Goal: Check status: Check status

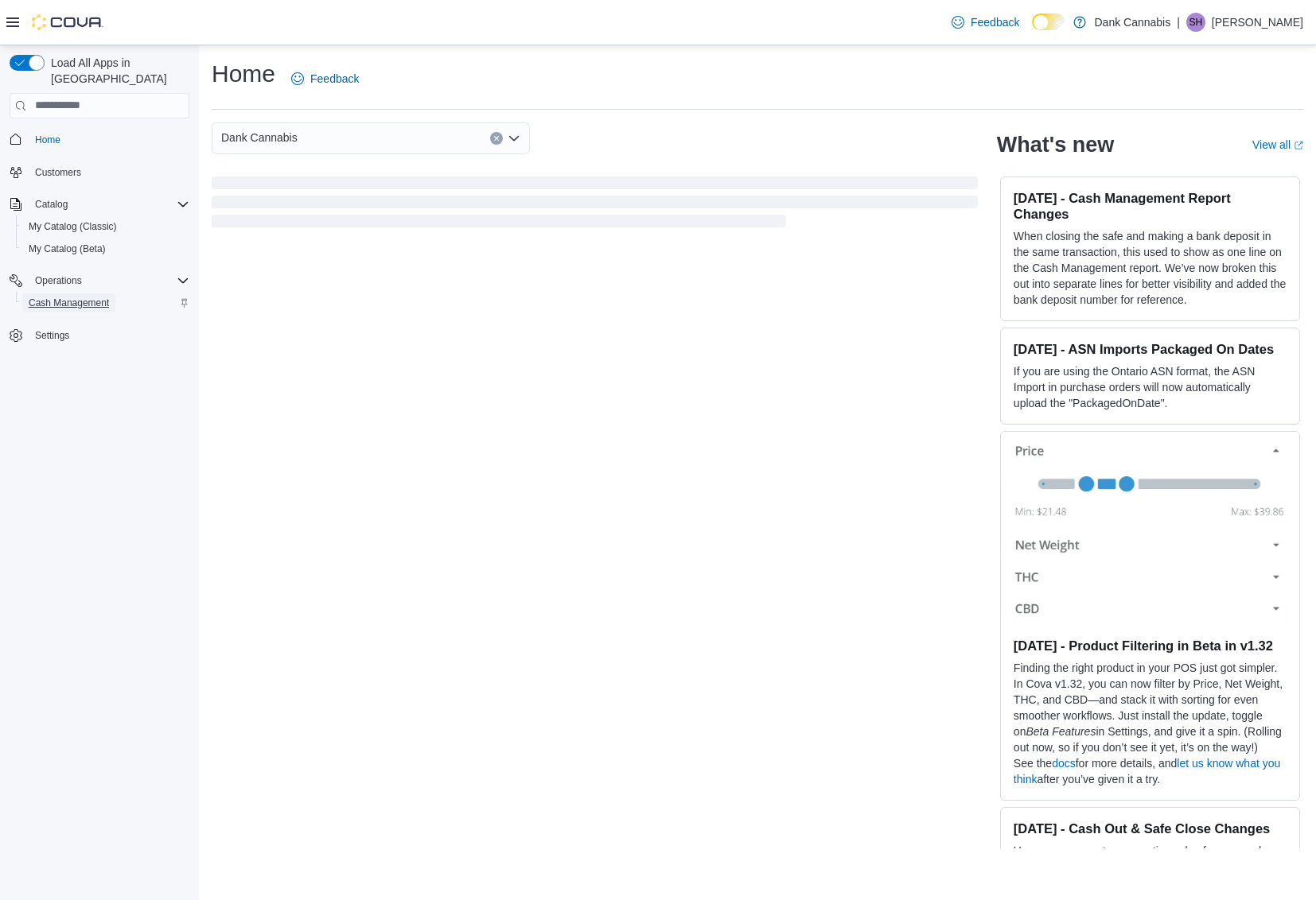
click at [80, 297] on span "Cash Management" at bounding box center [69, 303] width 80 height 13
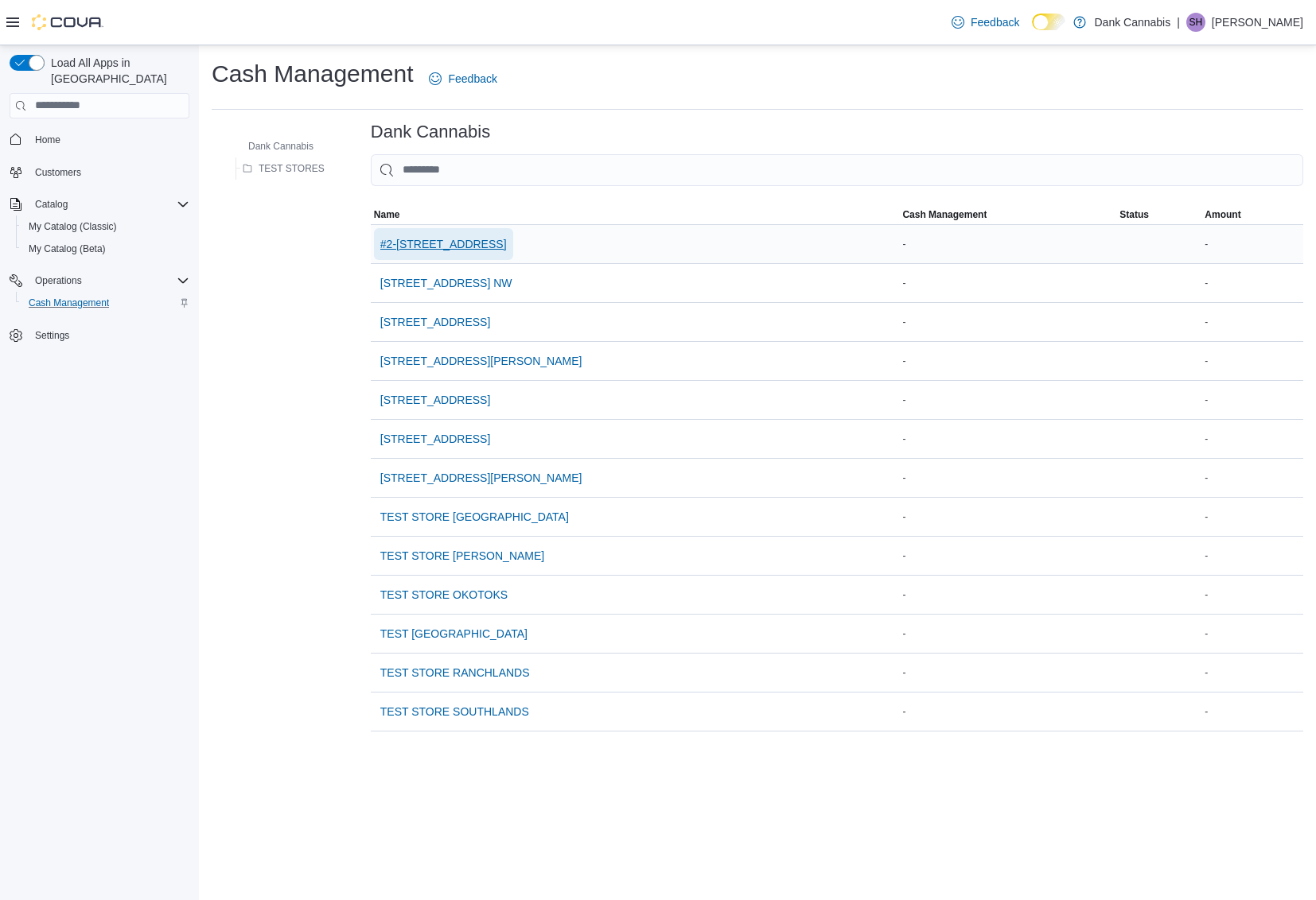
click at [433, 247] on span "#2-3525 26th Ave SE" at bounding box center [443, 244] width 127 height 16
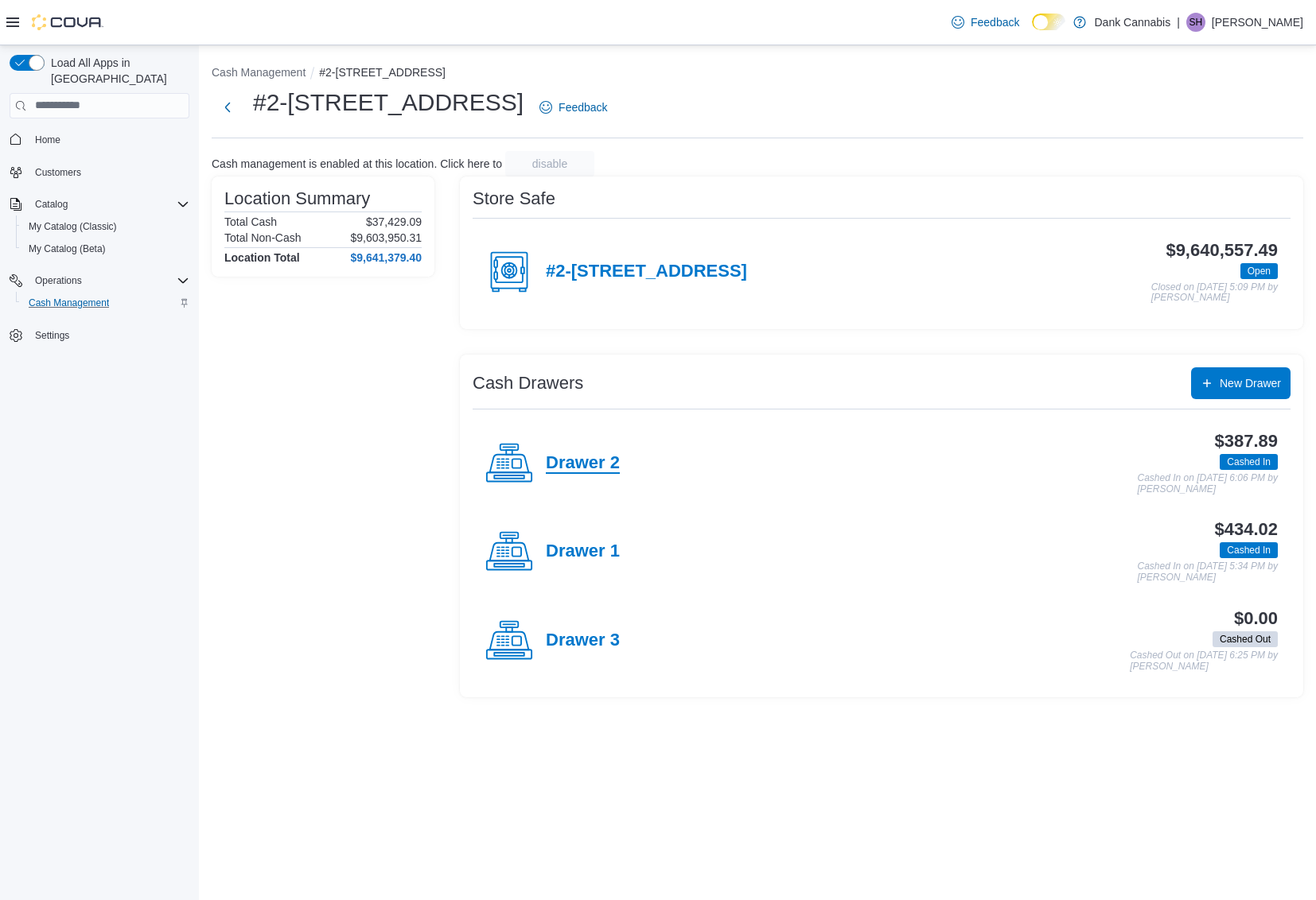
click at [567, 462] on h4 "Drawer 2" at bounding box center [583, 463] width 74 height 21
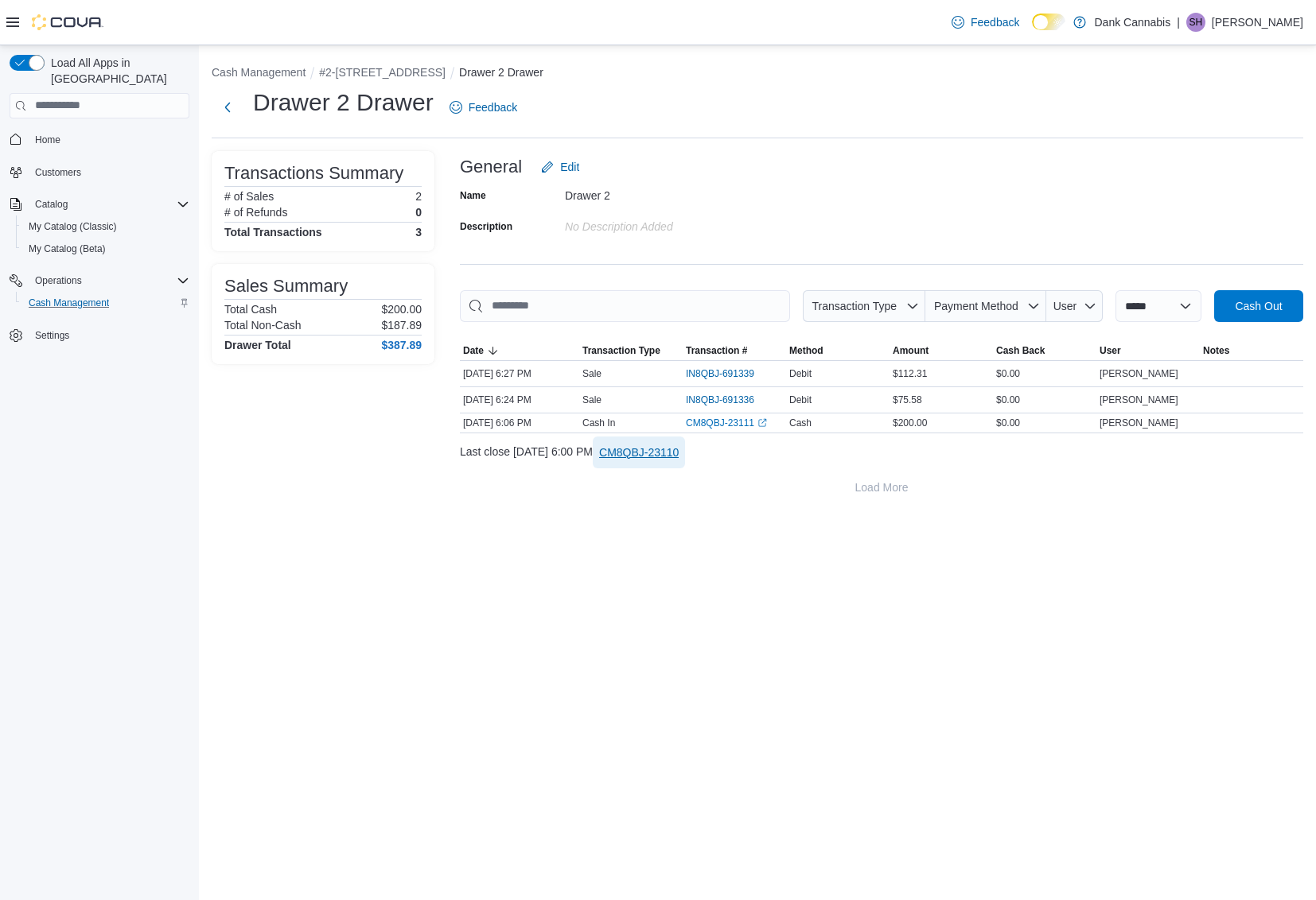
click at [670, 457] on span "CM8QBJ-23110" at bounding box center [639, 453] width 80 height 16
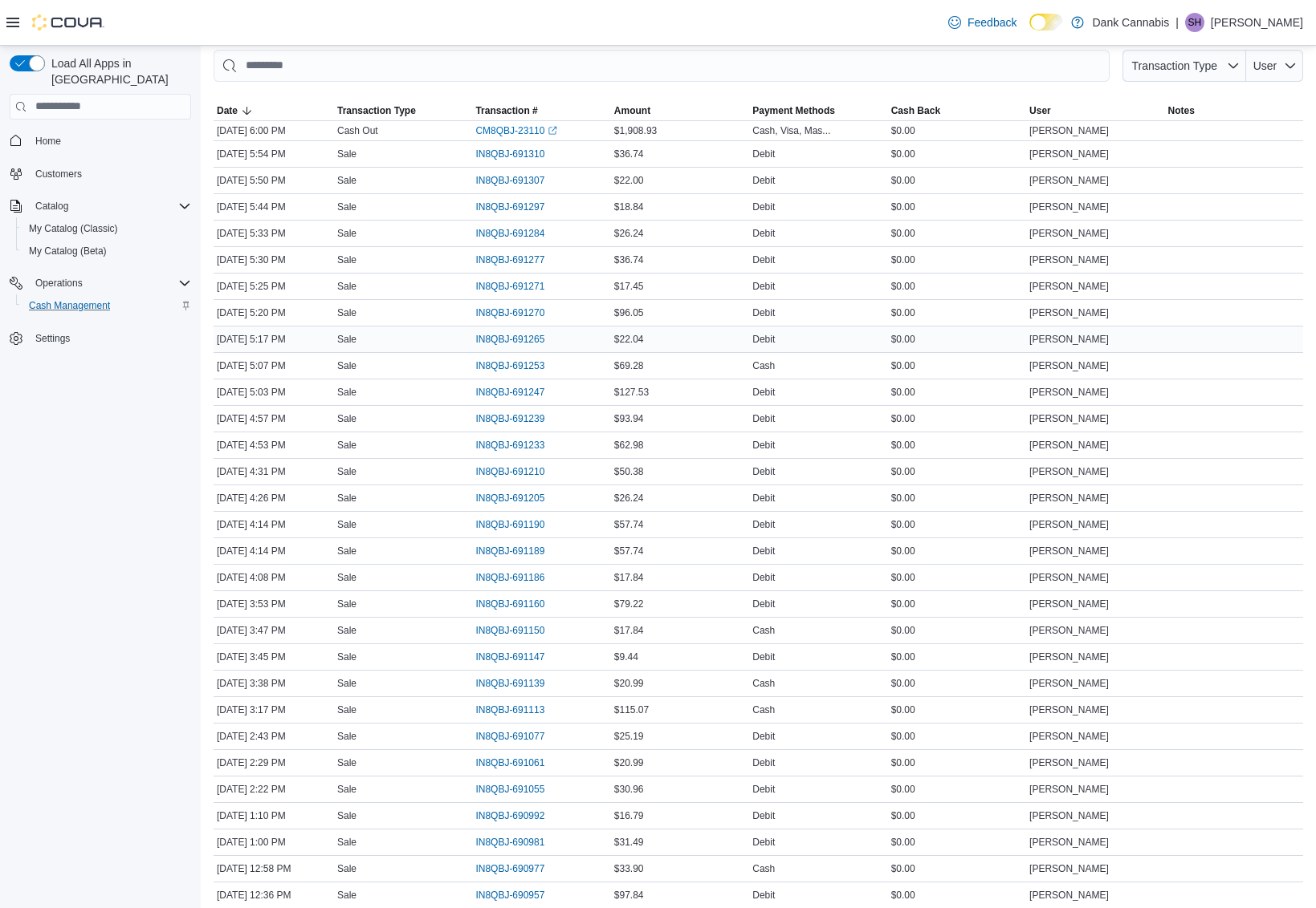
scroll to position [642, 0]
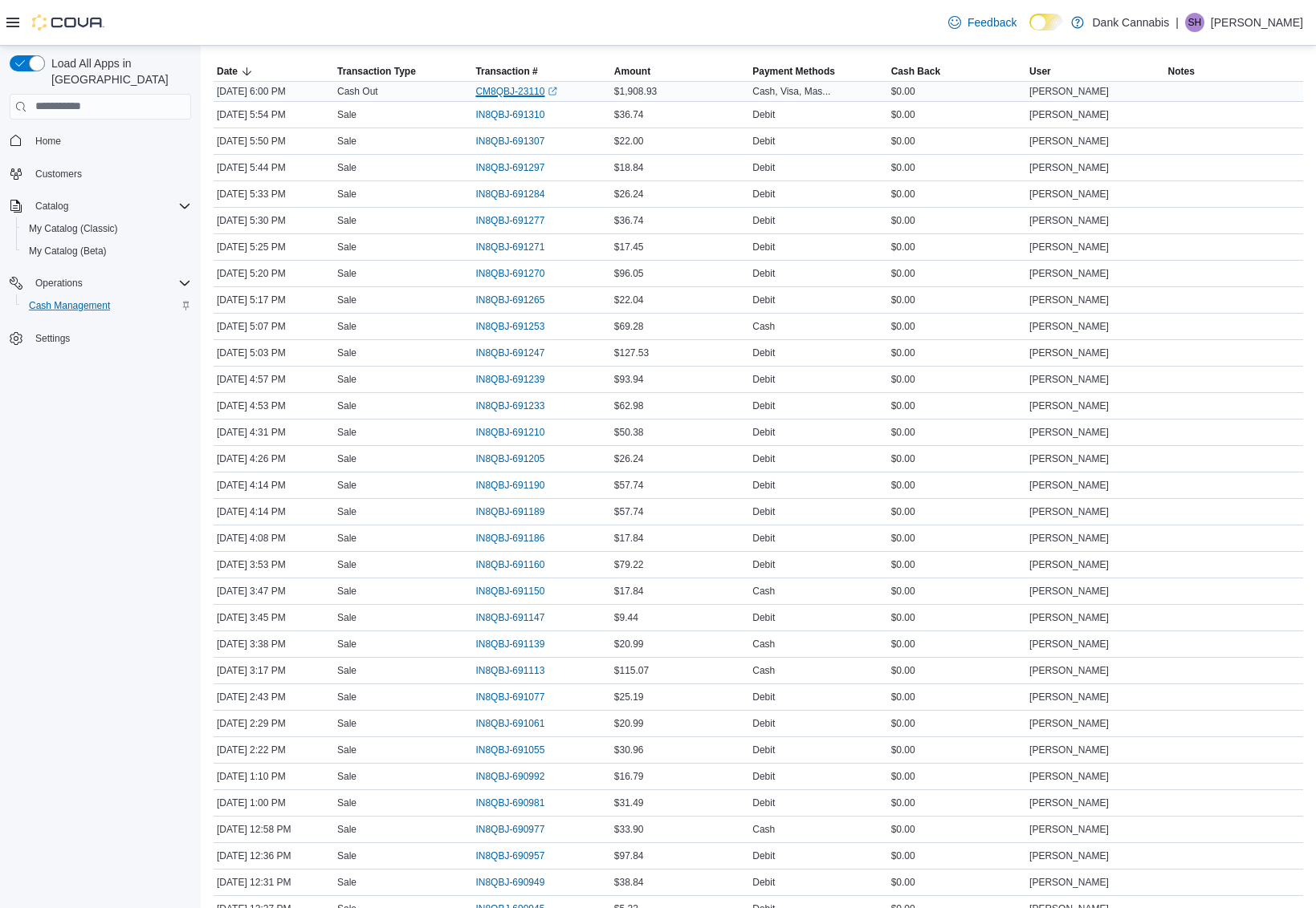
click at [510, 91] on link "CM8QBJ-23110 (opens in a new tab or window)" at bounding box center [516, 91] width 82 height 13
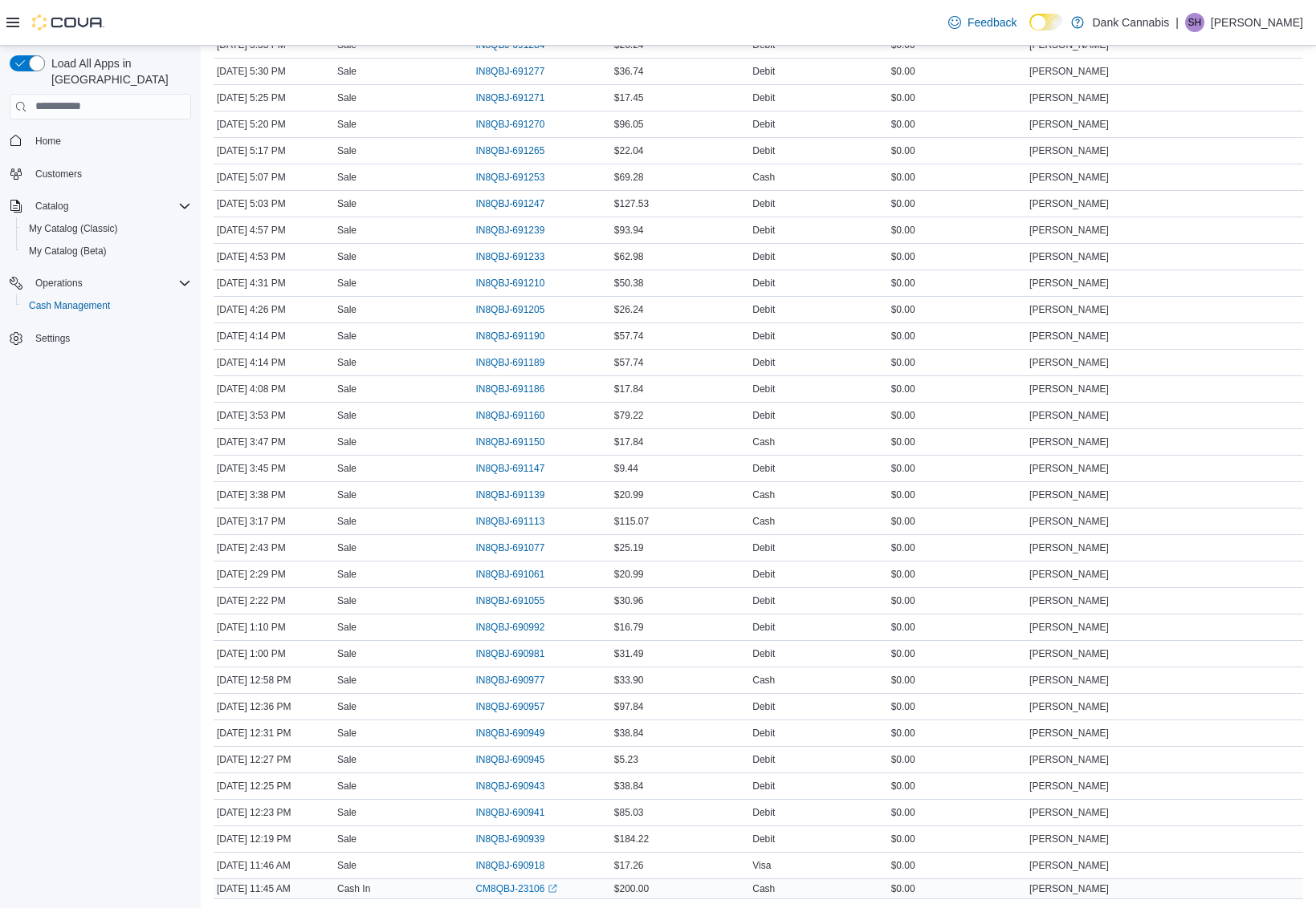
scroll to position [796, 0]
